Goal: Task Accomplishment & Management: Complete application form

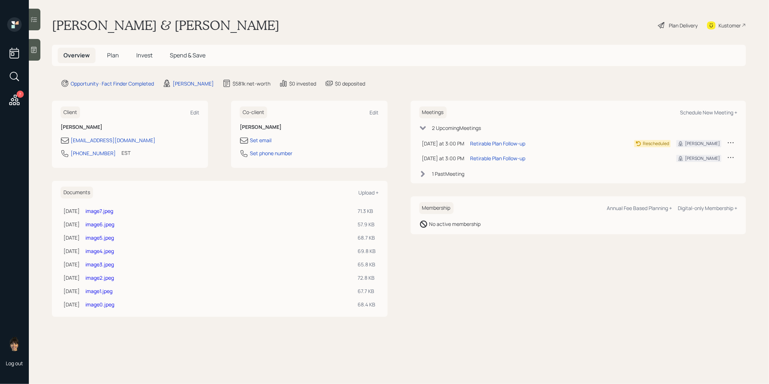
click at [104, 303] on link "image0.jpeg" at bounding box center [99, 304] width 29 height 7
click at [112, 54] on span "Plan" at bounding box center [113, 55] width 12 height 8
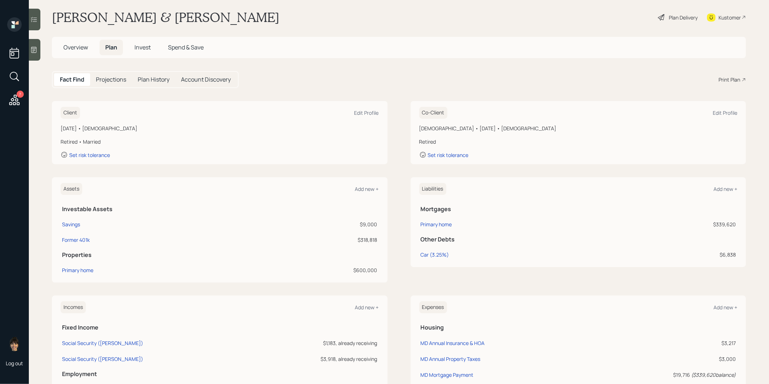
scroll to position [8, 0]
